Goal: Task Accomplishment & Management: Use online tool/utility

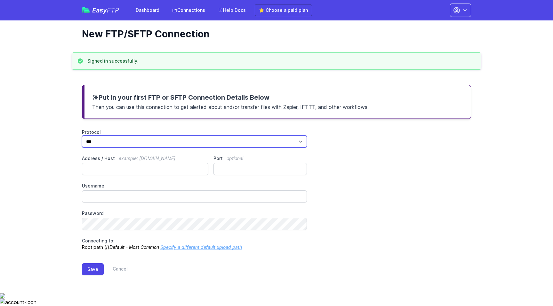
click at [256, 141] on select "*** **** ****" at bounding box center [194, 142] width 225 height 12
select select "****"
click at [82, 136] on select "*** **** ****" at bounding box center [194, 142] width 225 height 12
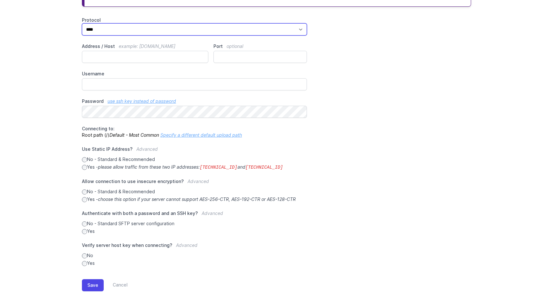
scroll to position [115, 0]
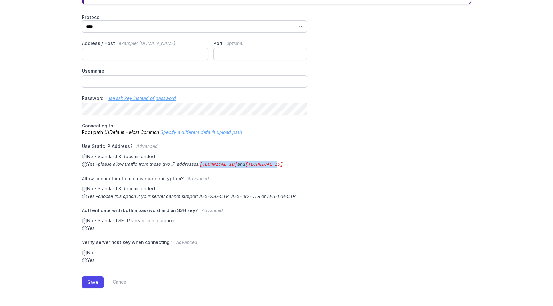
drag, startPoint x: 282, startPoint y: 165, endPoint x: 204, endPoint y: 164, distance: 78.4
click at [204, 164] on label "Yes - please allow traffic from these two IP addresses: 34.238.108.61 and 34.23…" at bounding box center [194, 164] width 225 height 7
copy icon "34.238.108.61 and 34.239.17.55"
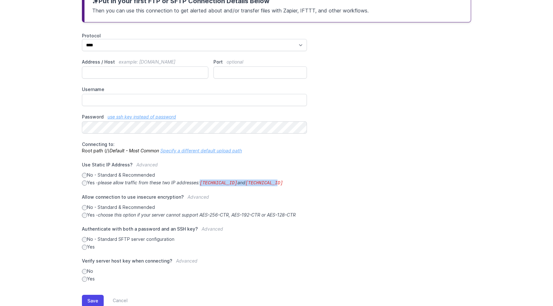
scroll to position [96, 0]
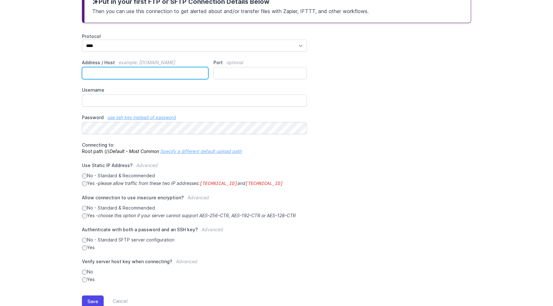
click at [118, 76] on input "Address / Host example: ftp.mydomain.com" at bounding box center [145, 73] width 126 height 12
paste input "**********"
type input "**********"
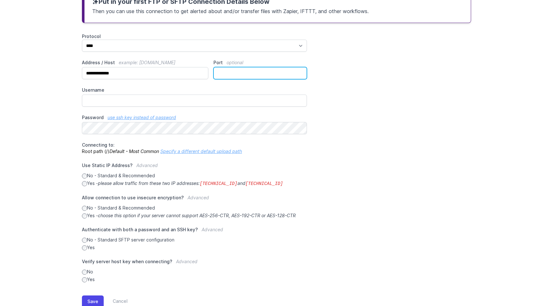
click at [247, 75] on input "Port optional" at bounding box center [259, 73] width 93 height 12
type input "**"
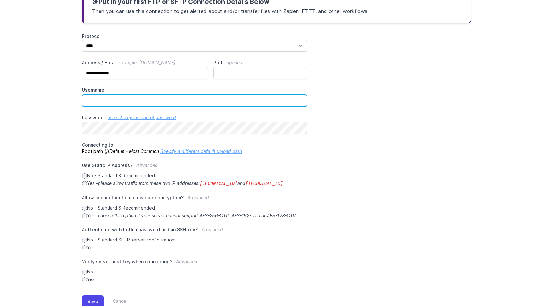
click at [152, 104] on input "Username" at bounding box center [194, 101] width 225 height 12
type input "*******"
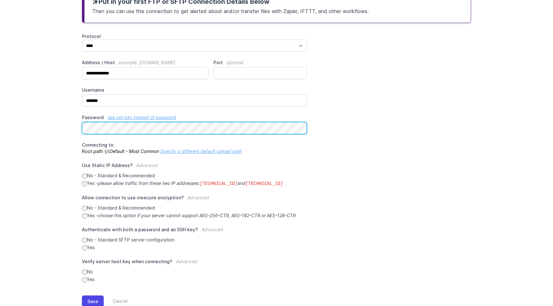
scroll to position [115, 0]
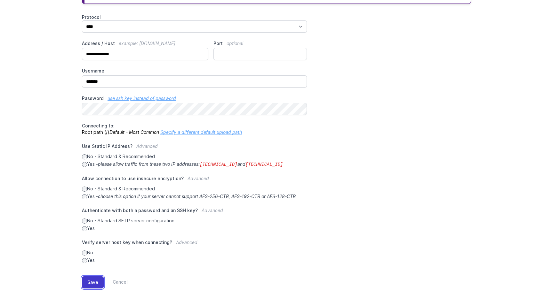
click at [91, 287] on button "Save" at bounding box center [93, 283] width 22 height 12
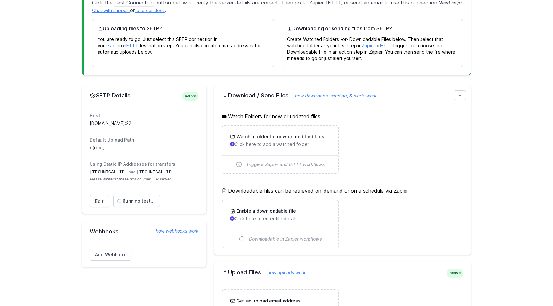
scroll to position [116, 0]
drag, startPoint x: 169, startPoint y: 171, endPoint x: 89, endPoint y: 173, distance: 80.0
click at [89, 173] on div "Host [DOMAIN_NAME]:22 Default Upload Path / (root) Using Static IP Addresses fo…" at bounding box center [144, 147] width 124 height 83
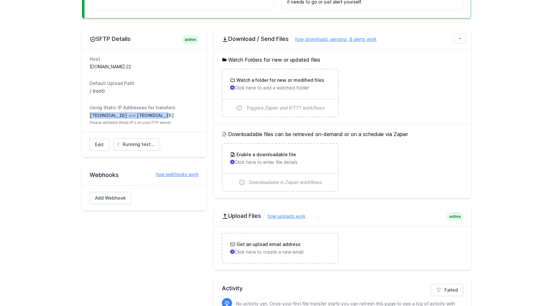
scroll to position [180, 0]
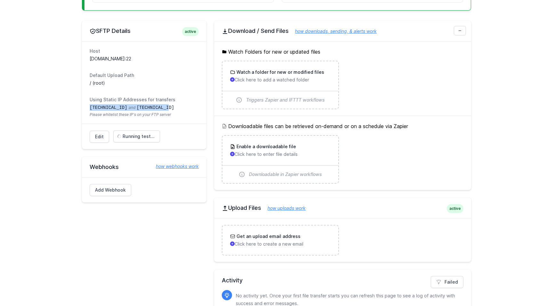
copy dd "[TECHNICAL_ID] and [TECHNICAL_ID]"
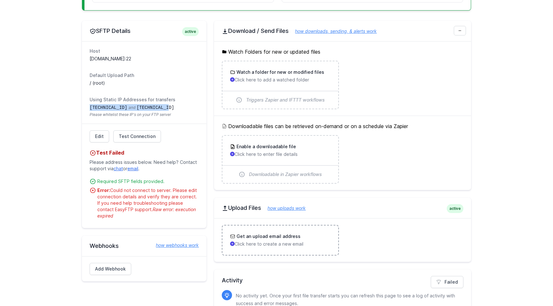
click at [257, 234] on h3 "Get an upload email address" at bounding box center [267, 237] width 65 height 6
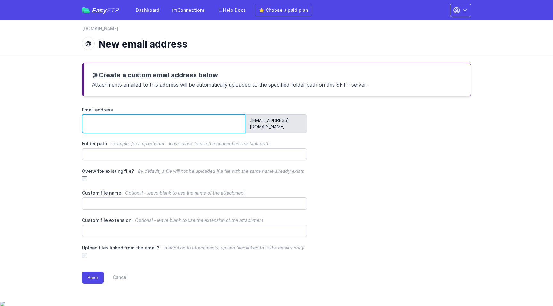
click at [122, 121] on input "Email address" at bounding box center [163, 124] width 163 height 19
type input "*********"
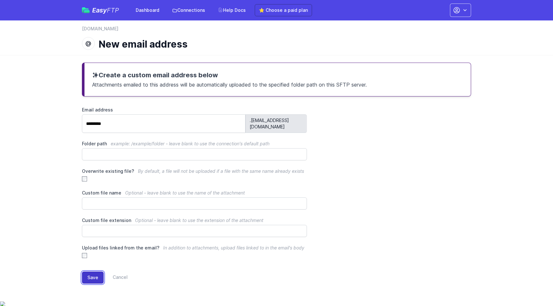
click at [91, 272] on button "Save" at bounding box center [93, 278] width 22 height 12
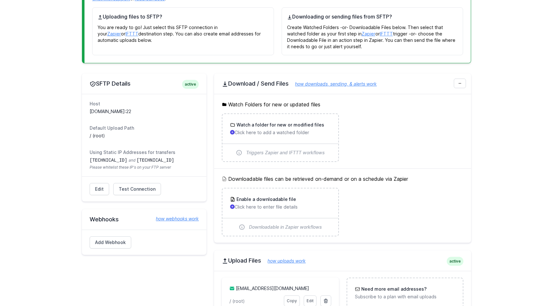
scroll to position [184, 0]
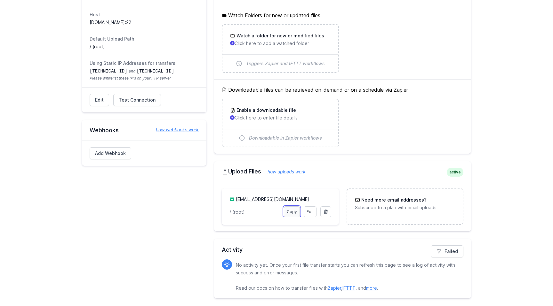
click at [294, 211] on link "Copy" at bounding box center [292, 212] width 16 height 11
click at [306, 212] on link "Edit" at bounding box center [310, 212] width 13 height 11
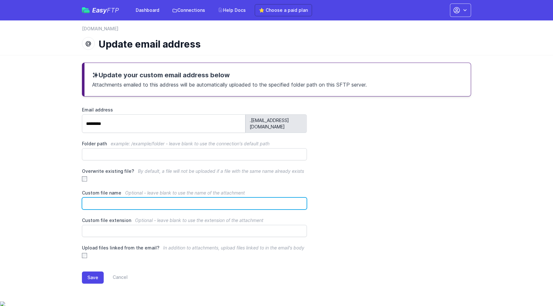
click at [132, 198] on input "Custom file name Optional - leave blank to use the name of the attachment" at bounding box center [194, 204] width 225 height 12
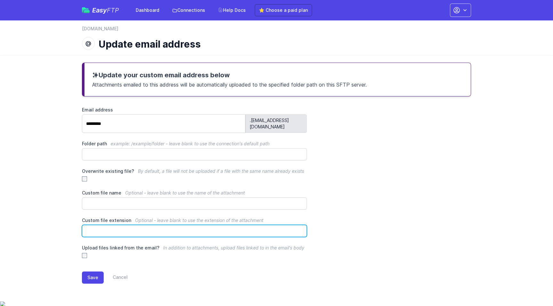
click at [158, 230] on input "Custom file extension Optional - leave blank to use the extension of the attach…" at bounding box center [194, 231] width 225 height 12
drag, startPoint x: 299, startPoint y: 225, endPoint x: 341, endPoint y: 265, distance: 57.9
click at [341, 265] on body "Easy FTP Dashboard Connections Help Docs ⭐ Choose a paid plan Account Settings …" at bounding box center [276, 211] width 553 height 422
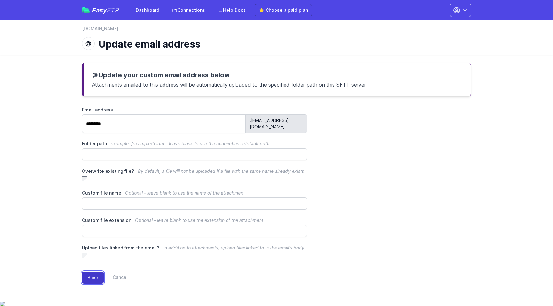
click at [92, 273] on button "Save" at bounding box center [93, 278] width 22 height 12
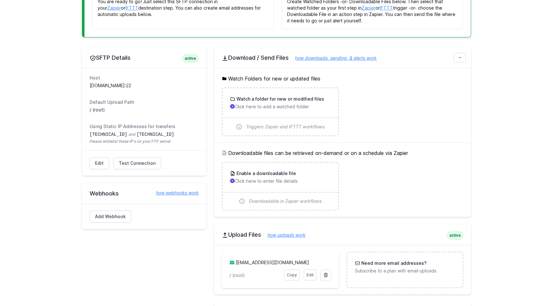
scroll to position [120, 0]
click at [188, 191] on link "how webhooks work" at bounding box center [173, 194] width 49 height 6
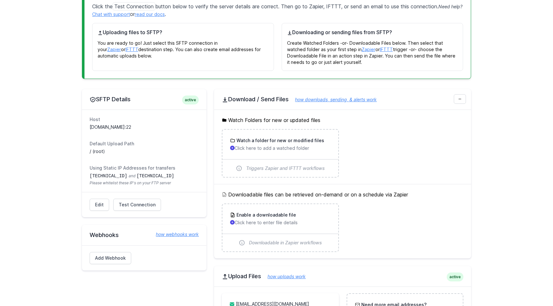
scroll to position [82, 0]
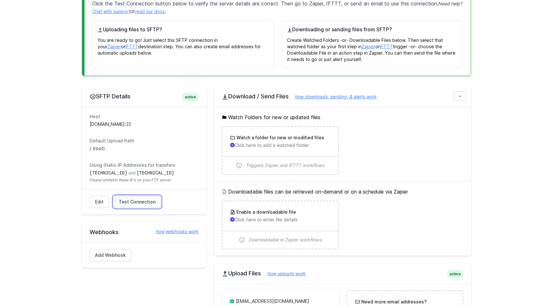
click at [139, 203] on span "Test Connection" at bounding box center [137, 202] width 37 height 6
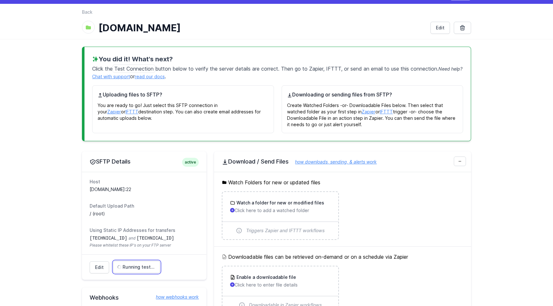
scroll to position [16, 0]
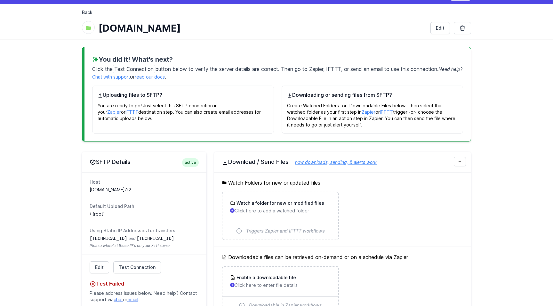
click at [89, 13] on link "Back" at bounding box center [87, 12] width 11 height 6
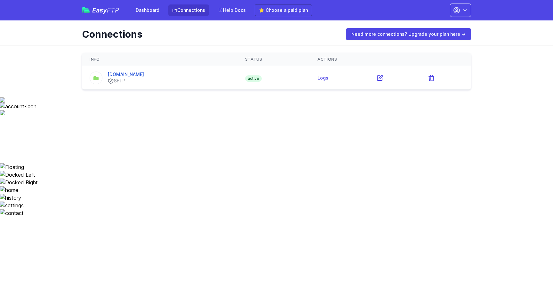
click at [179, 146] on html "Easy FTP Dashboard Connections Help Docs ⭐ Choose a paid plan Account Settings …" at bounding box center [276, 108] width 553 height 217
click at [319, 77] on link "Logs" at bounding box center [322, 77] width 11 height 5
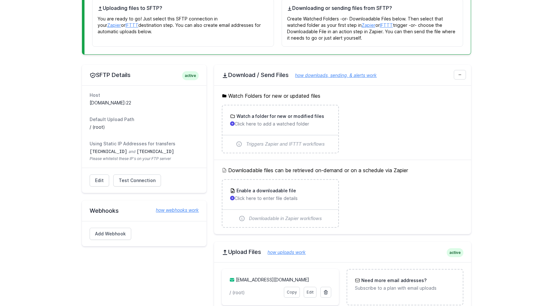
scroll to position [108, 0]
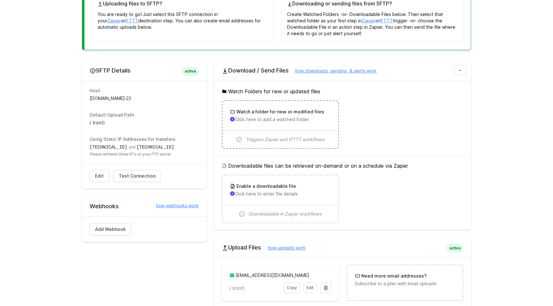
click at [252, 139] on span "Triggers Zapier and IFTTT workflows" at bounding box center [285, 140] width 79 height 6
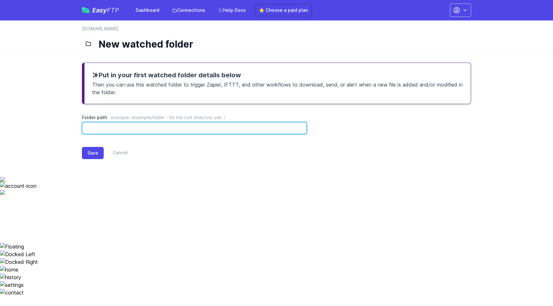
click at [155, 129] on input "Folder path example: /example/folder - for the root directory use: /" at bounding box center [194, 128] width 225 height 12
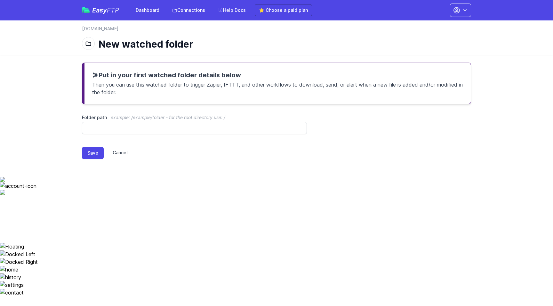
click at [120, 151] on link "Cancel" at bounding box center [116, 153] width 24 height 12
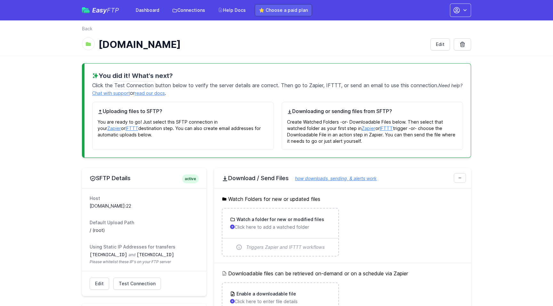
click at [282, 11] on link "⭐ Choose a paid plan" at bounding box center [283, 10] width 57 height 12
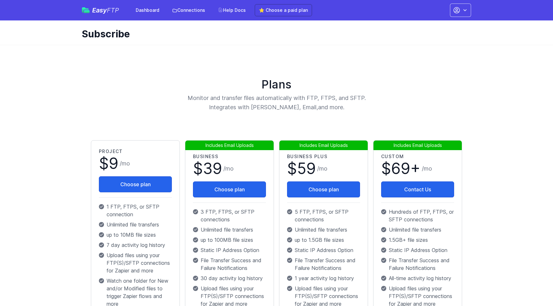
click at [131, 72] on div "Plans Monitor and transfer files automatically with FTP, FTPS, and SFTP. Integr…" at bounding box center [276, 278] width 389 height 453
click at [144, 14] on link "Dashboard" at bounding box center [147, 10] width 31 height 12
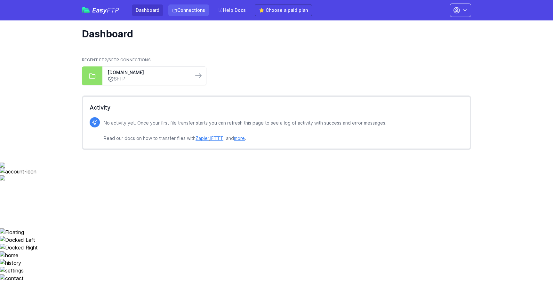
click at [196, 12] on link "Connections" at bounding box center [188, 10] width 41 height 12
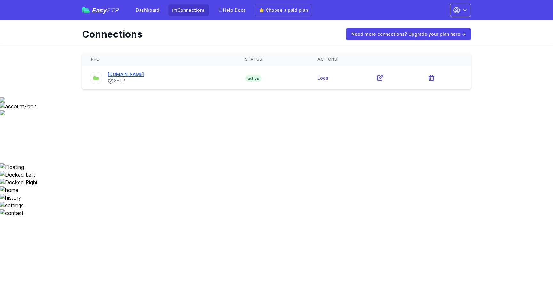
click at [123, 75] on link "[DOMAIN_NAME]" at bounding box center [125, 74] width 36 height 5
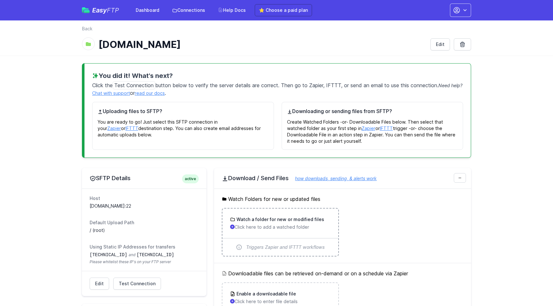
scroll to position [184, 0]
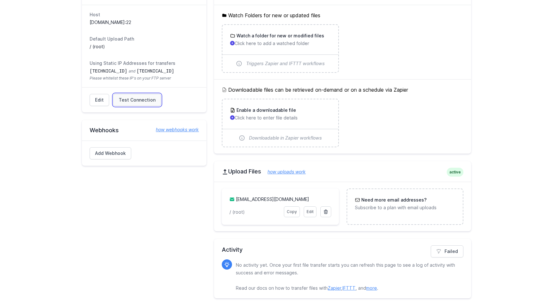
click at [150, 103] on link "Test Connection" at bounding box center [137, 100] width 48 height 12
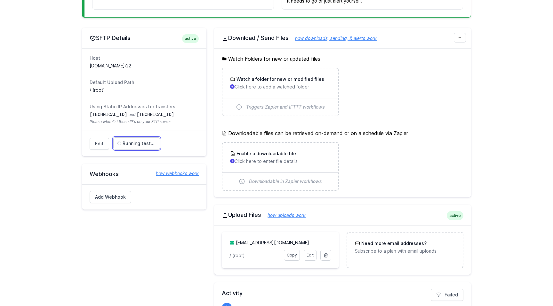
scroll to position [140, 0]
